Goal: Transaction & Acquisition: Register for event/course

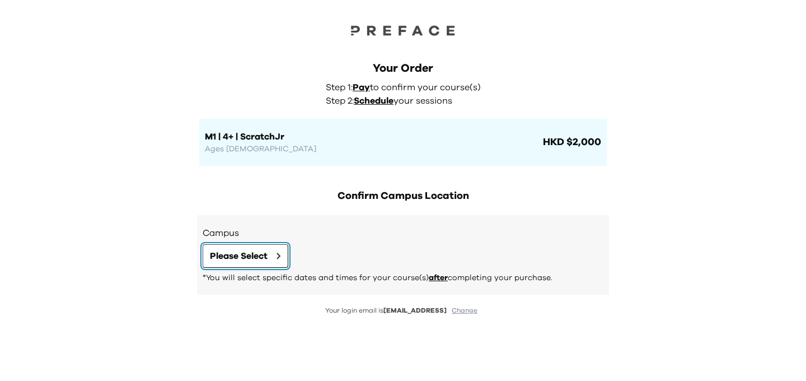
click at [241, 252] on span "Please Select" at bounding box center [239, 255] width 58 height 13
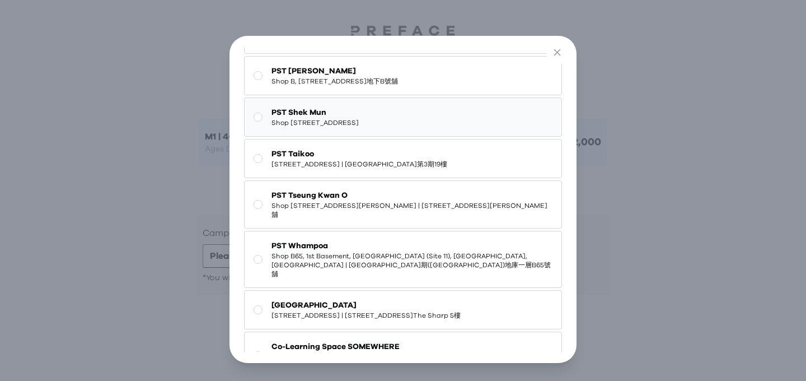
scroll to position [116, 0]
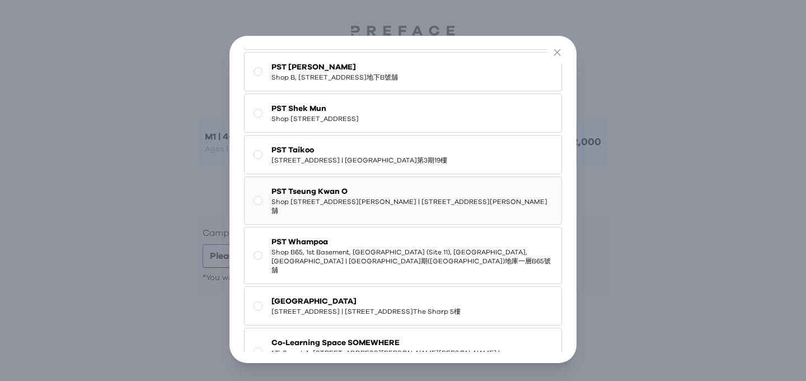
click at [309, 215] on span "Shop [STREET_ADDRESS][PERSON_NAME] | [STREET_ADDRESS][PERSON_NAME]舖" at bounding box center [411, 206] width 280 height 18
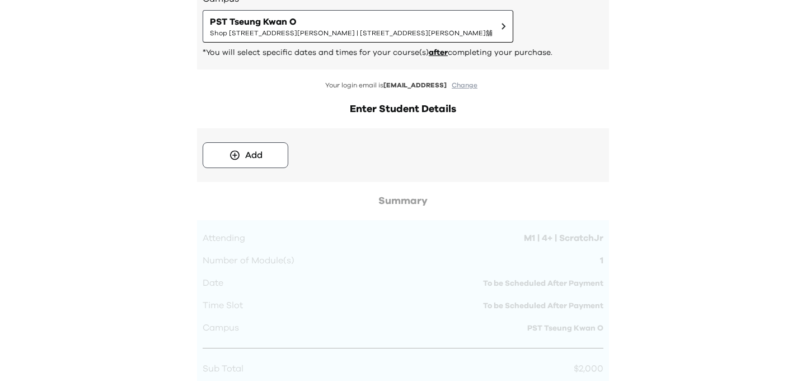
scroll to position [231, 0]
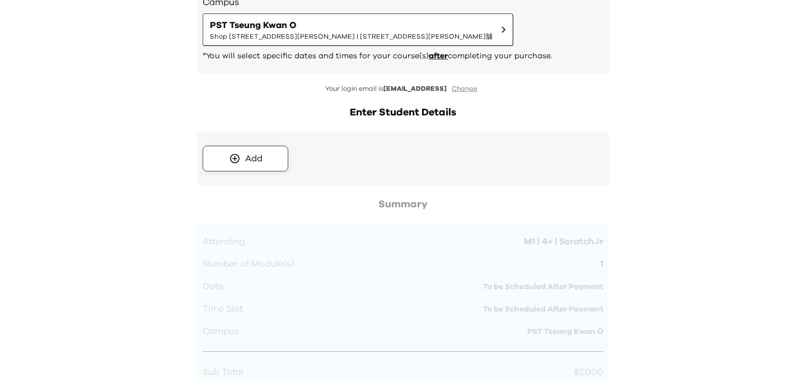
click at [252, 161] on div "Add" at bounding box center [253, 158] width 17 height 13
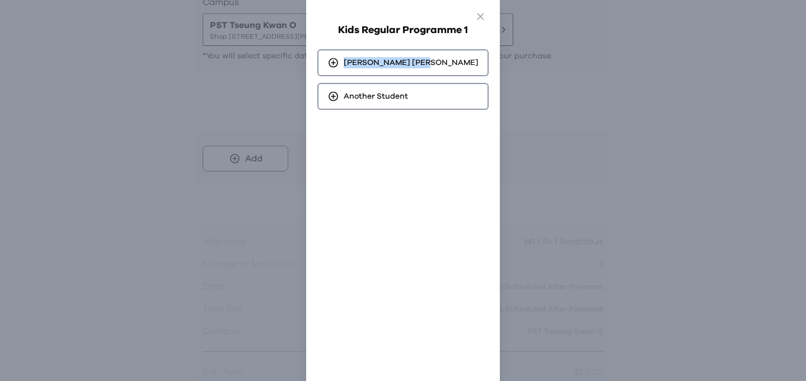
click at [555, 58] on div "Go Back Close Kids Regular Programme 1 Jon Wong Another Student" at bounding box center [403, 190] width 806 height 381
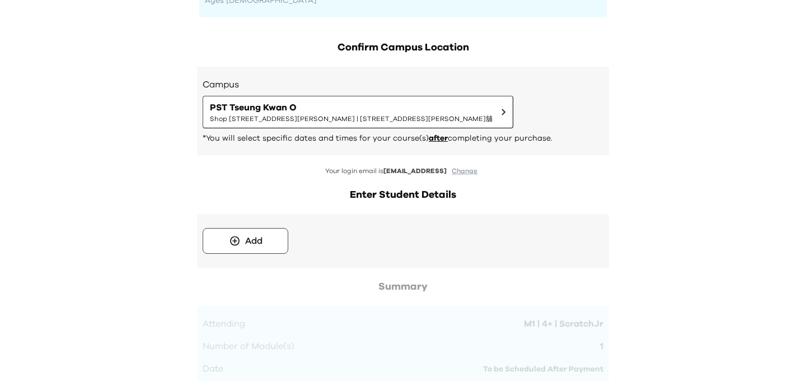
scroll to position [129, 0]
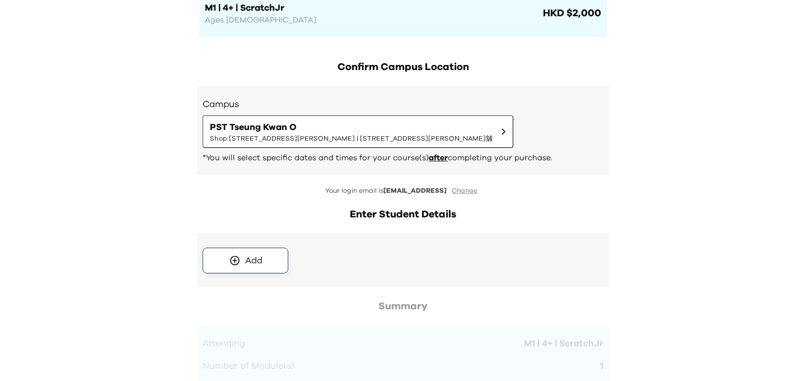
click at [259, 257] on div "Add" at bounding box center [253, 260] width 17 height 13
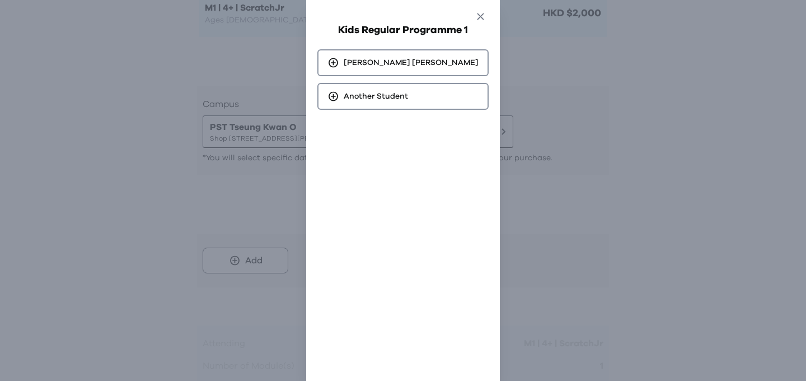
click at [475, 15] on icon "button" at bounding box center [481, 17] width 12 height 12
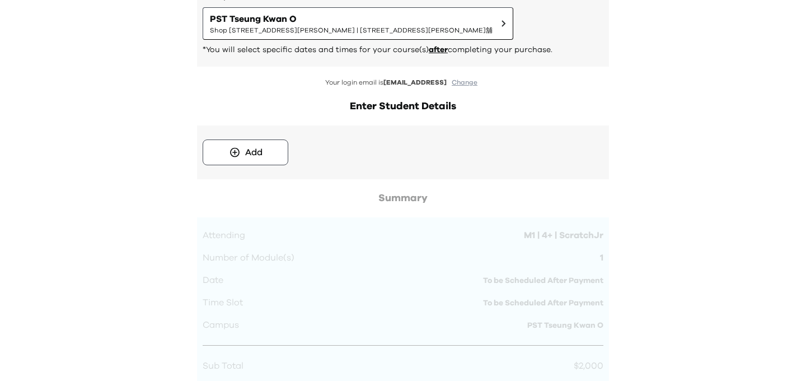
scroll to position [268, 0]
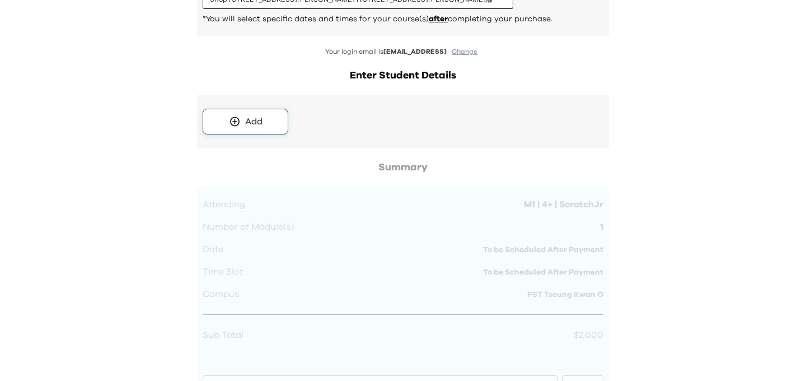
click at [256, 116] on div "Add" at bounding box center [253, 121] width 17 height 13
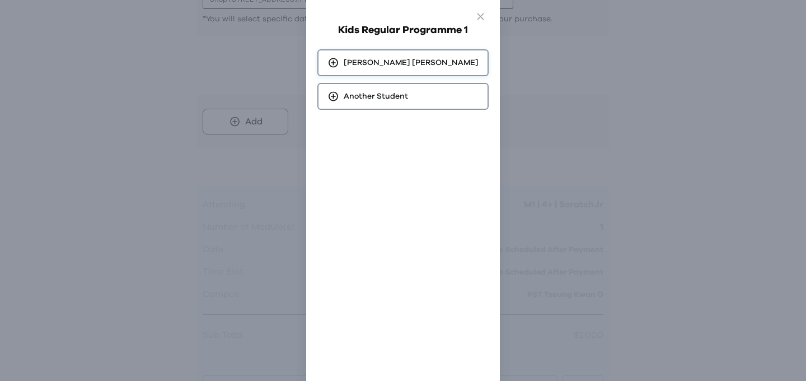
click at [416, 59] on div "[PERSON_NAME]" at bounding box center [402, 62] width 171 height 27
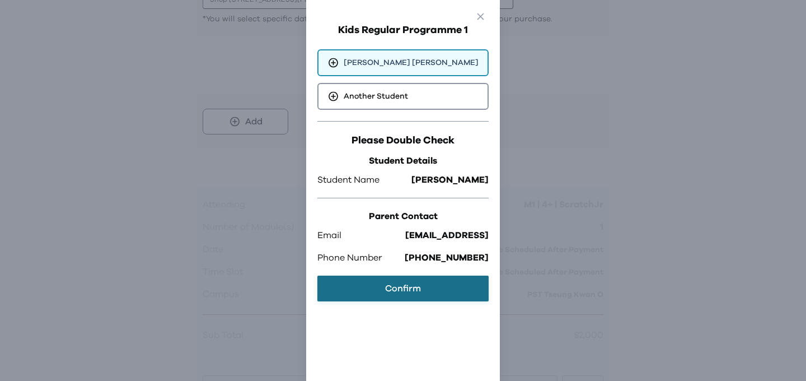
click at [391, 294] on button "Confirm" at bounding box center [402, 288] width 171 height 26
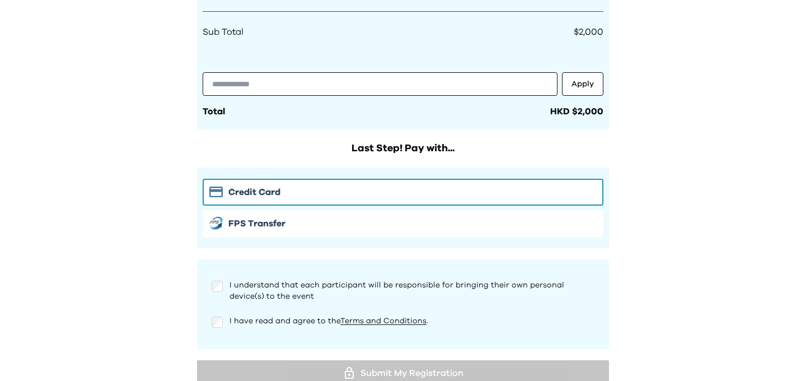
scroll to position [584, 0]
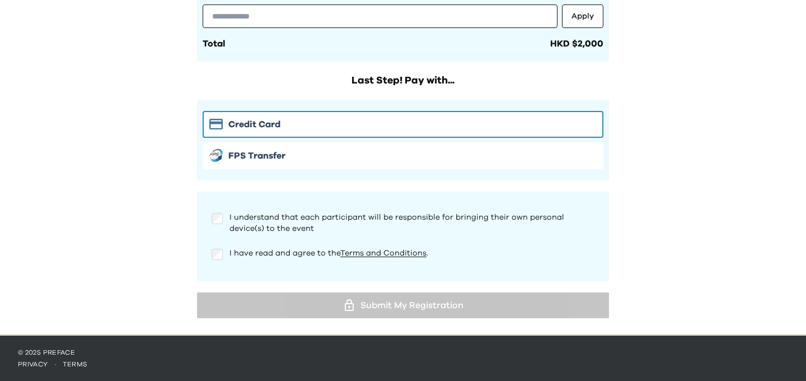
scroll to position [653, 0]
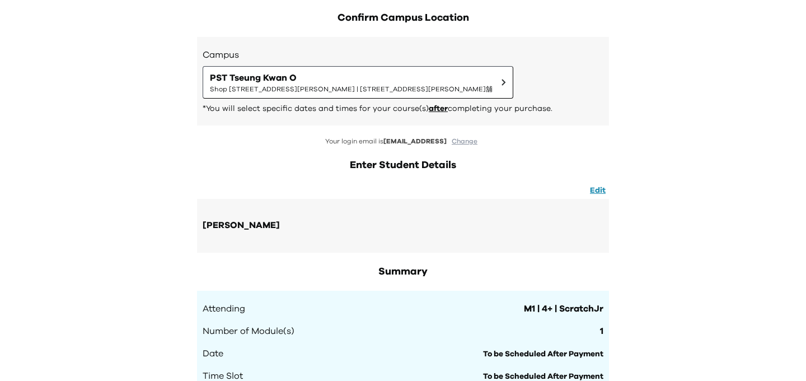
scroll to position [0, 0]
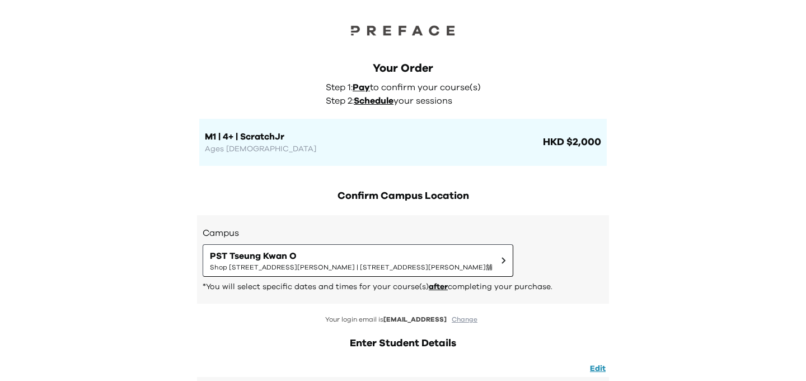
click at [364, 87] on span "Pay" at bounding box center [361, 87] width 17 height 9
click at [381, 100] on span "Schedule" at bounding box center [374, 100] width 40 height 9
click at [506, 125] on div "M1 | 4+ | ScratchJr Ages 4-5 HKD $2,000" at bounding box center [402, 142] width 407 height 47
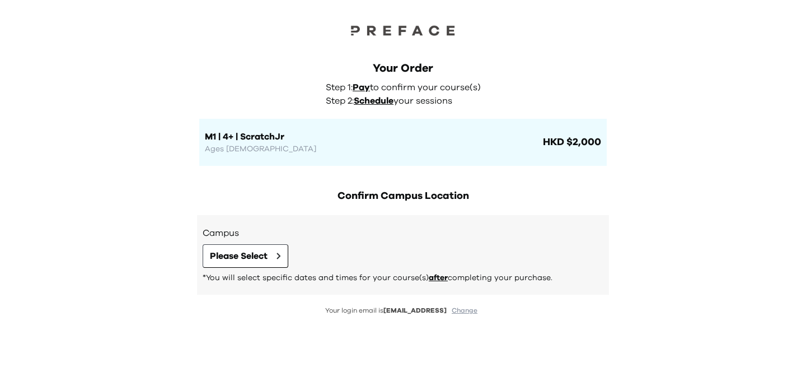
scroll to position [26, 0]
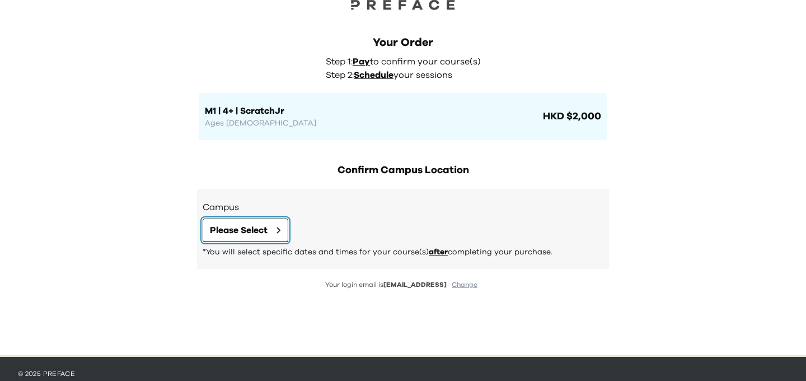
click at [244, 233] on span "Please Select" at bounding box center [239, 229] width 58 height 13
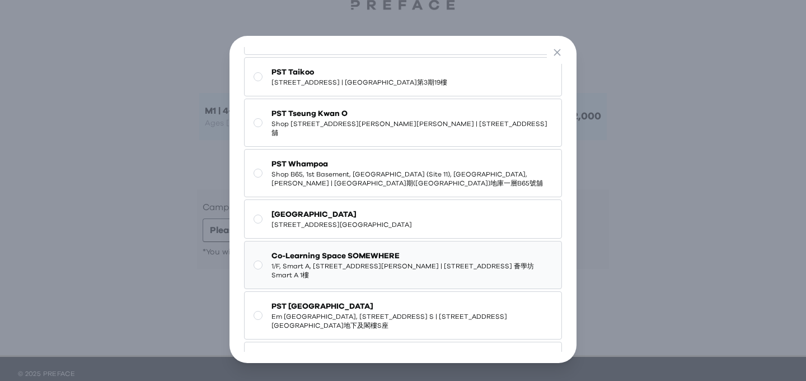
scroll to position [166, 0]
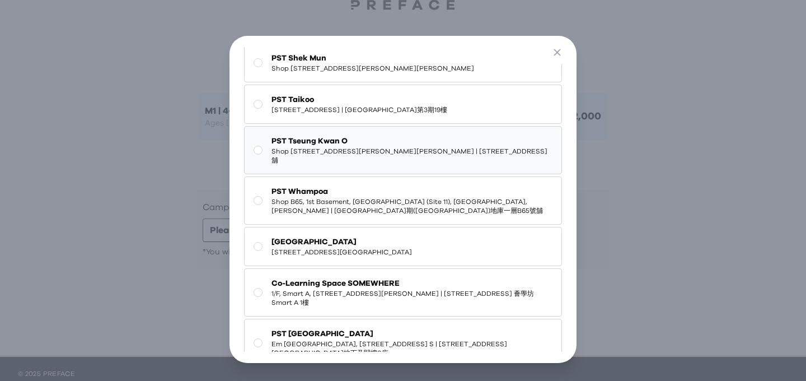
click at [336, 165] on span "Shop [STREET_ADDRESS][PERSON_NAME] | [STREET_ADDRESS][PERSON_NAME]舖" at bounding box center [411, 156] width 280 height 18
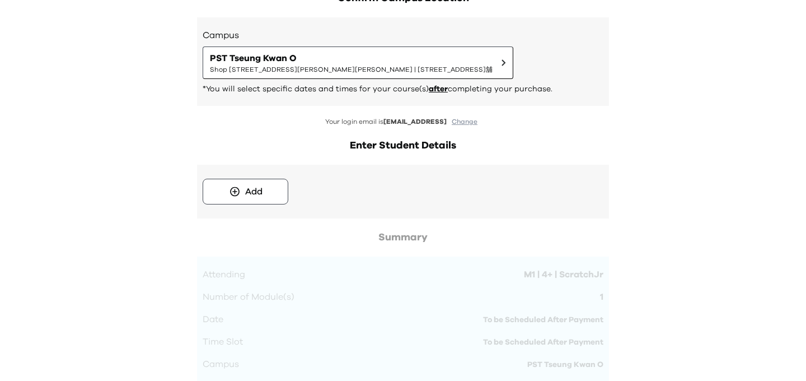
scroll to position [209, 0]
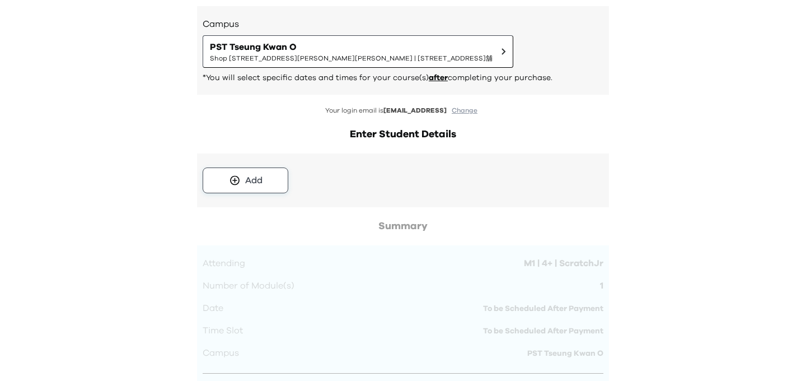
click at [259, 177] on div "Add" at bounding box center [253, 179] width 17 height 13
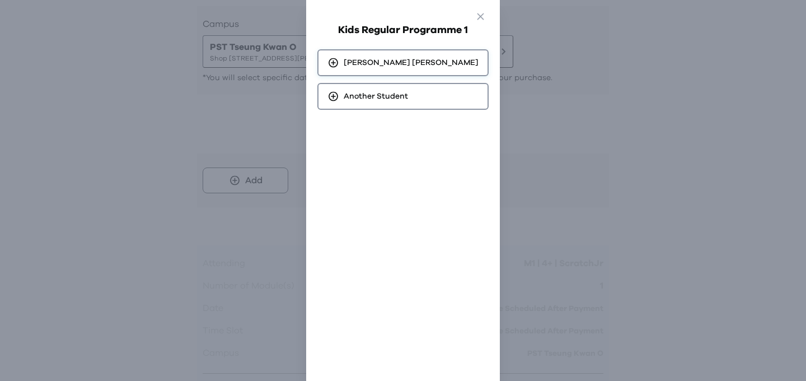
click at [391, 56] on div "[PERSON_NAME]" at bounding box center [402, 62] width 171 height 27
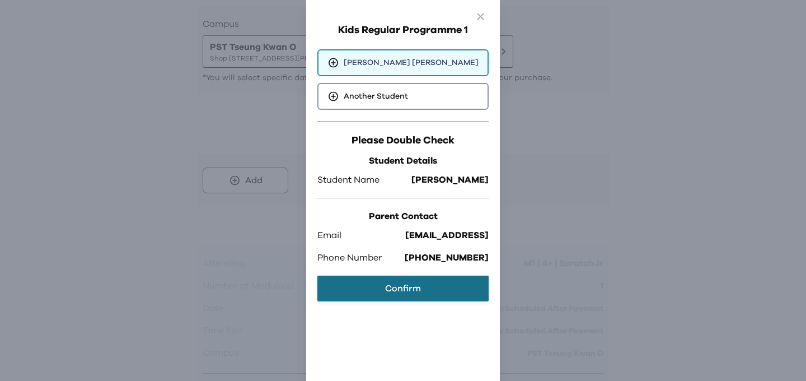
click at [405, 293] on button "Confirm" at bounding box center [402, 288] width 171 height 26
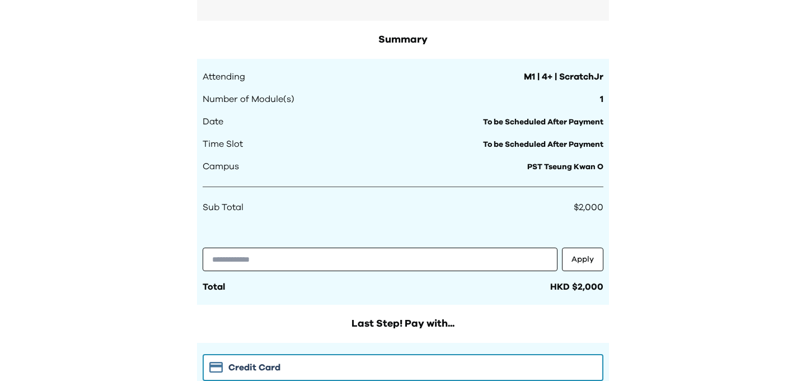
scroll to position [409, 0]
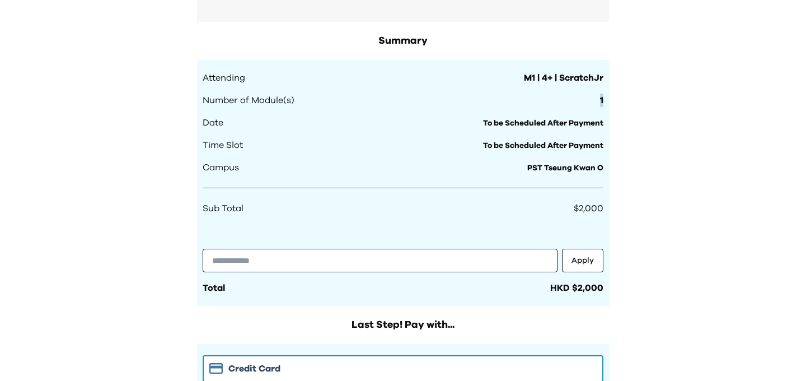
drag, startPoint x: 601, startPoint y: 95, endPoint x: 607, endPoint y: 93, distance: 6.9
click at [608, 93] on div "Attending M1 | 4+ | ScratchJr Number of Module(s) 1 Date To be Scheduled After …" at bounding box center [403, 183] width 412 height 246
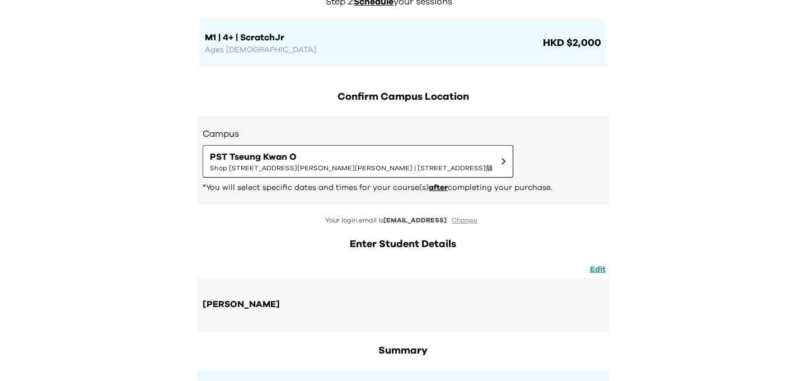
scroll to position [1, 0]
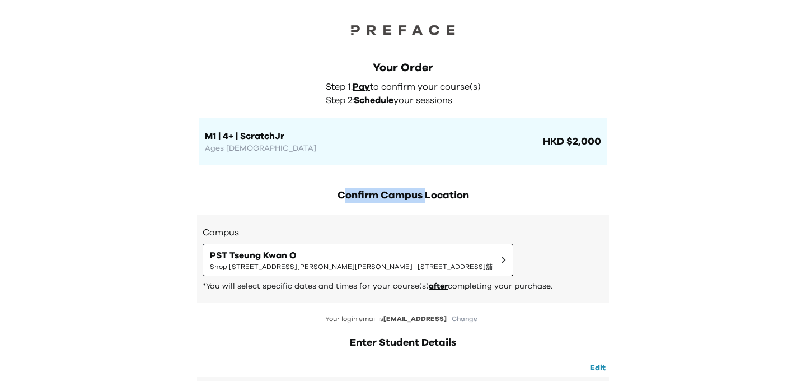
drag, startPoint x: 343, startPoint y: 196, endPoint x: 443, endPoint y: 196, distance: 99.6
click at [443, 196] on h2 "Confirm Campus Location" at bounding box center [403, 195] width 412 height 16
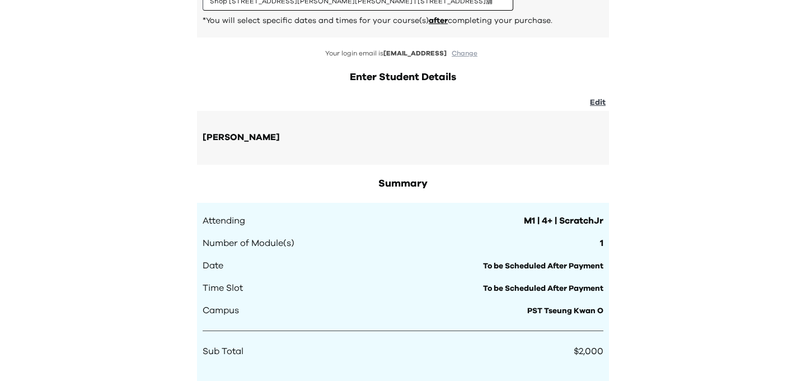
click at [601, 105] on button "Edit" at bounding box center [598, 102] width 22 height 12
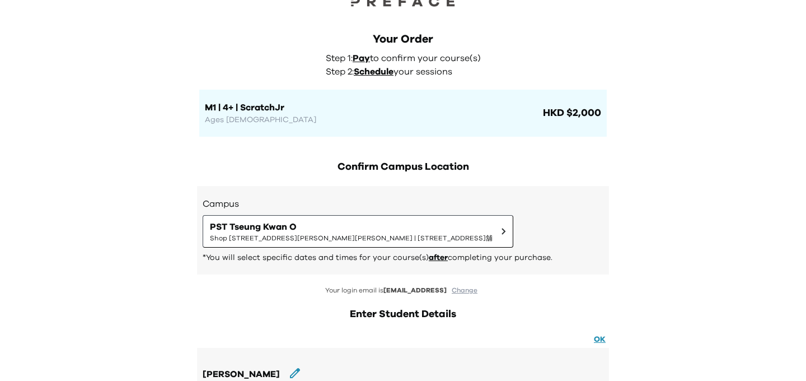
click at [367, 166] on h2 "Confirm Campus Location" at bounding box center [403, 167] width 412 height 16
click at [304, 114] on h1 "M1 | 4+ | ScratchJr" at bounding box center [373, 107] width 336 height 13
click at [341, 123] on p "Ages 4-5" at bounding box center [373, 119] width 336 height 11
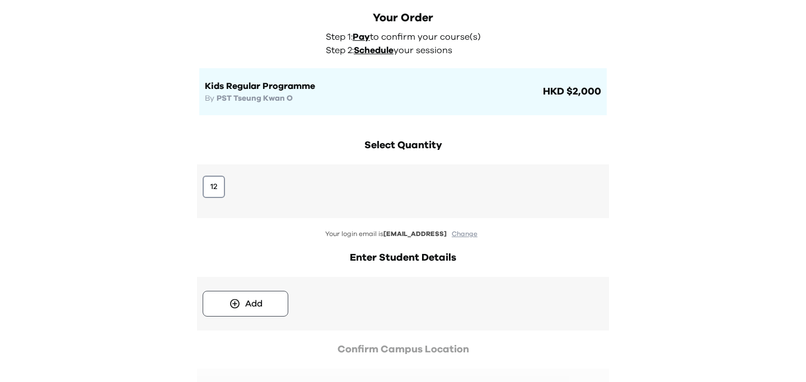
scroll to position [32, 0]
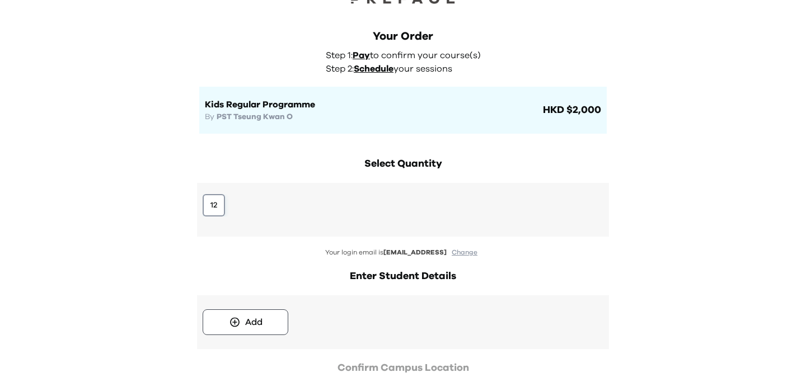
click at [217, 199] on button "12" at bounding box center [214, 205] width 22 height 22
click at [250, 318] on div "Add" at bounding box center [253, 322] width 17 height 13
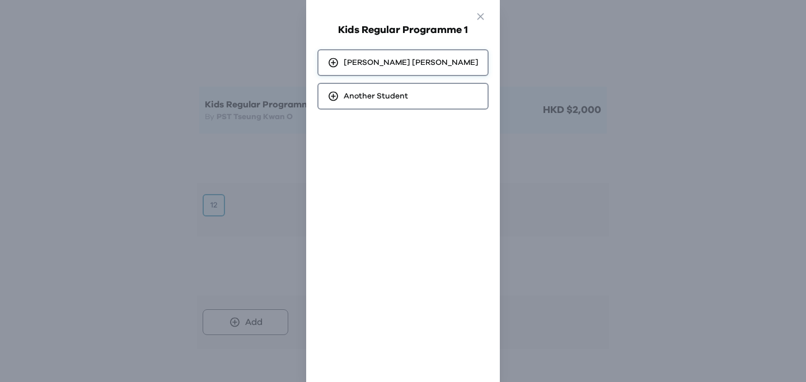
click at [374, 67] on span "[PERSON_NAME]" at bounding box center [411, 62] width 135 height 11
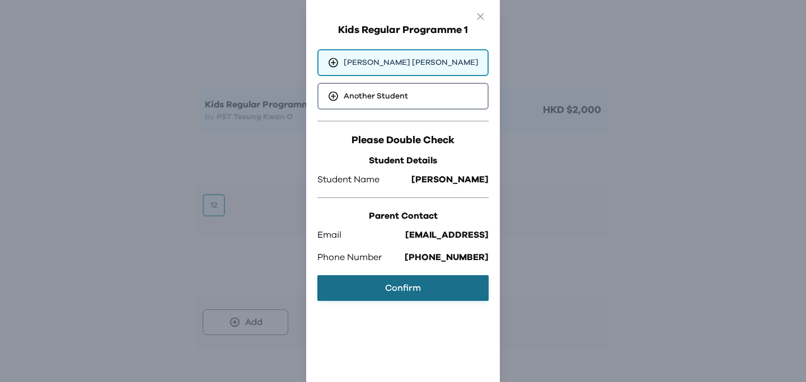
click at [398, 298] on button "Confirm" at bounding box center [402, 288] width 171 height 26
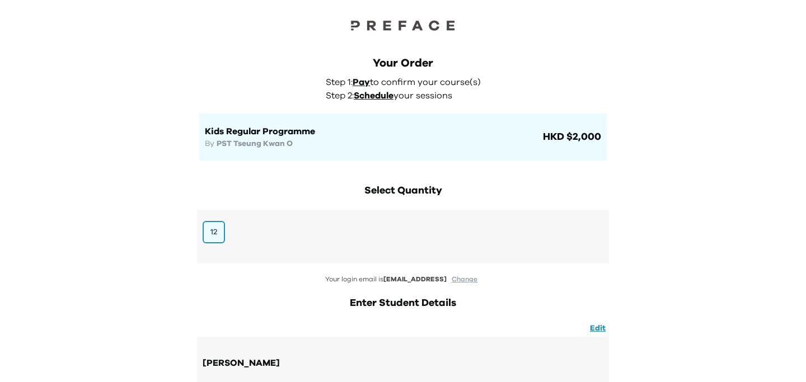
scroll to position [0, 0]
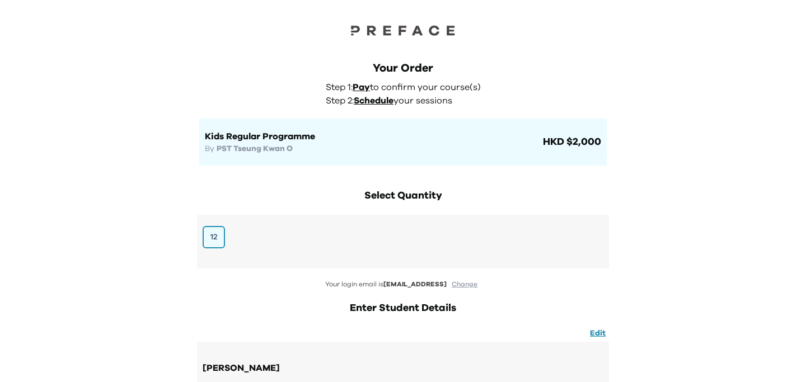
click at [231, 63] on div "Your Order" at bounding box center [402, 68] width 407 height 16
click at [211, 60] on div "Your Order" at bounding box center [402, 68] width 407 height 16
click at [211, 43] on div "Your Order Step 1: Pay to confirm your course(s) Step 2: Schedule your sessions…" at bounding box center [403, 102] width 430 height 128
